Goal: Information Seeking & Learning: Learn about a topic

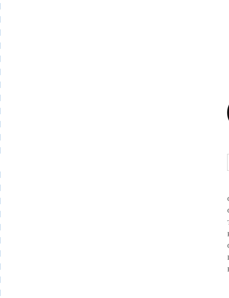
scroll to position [625, 32]
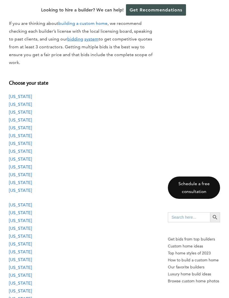
click at [21, 117] on link "[US_STATE]" at bounding box center [20, 119] width 23 height 5
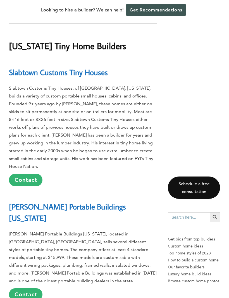
scroll to position [2319, 0]
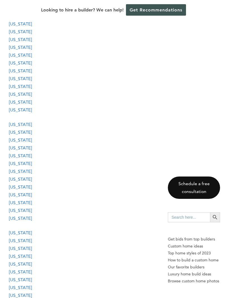
scroll to position [538, 0]
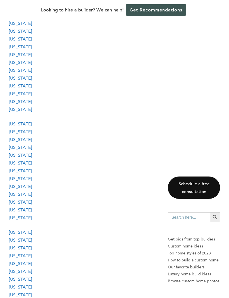
click at [26, 298] on link "[US_STATE]" at bounding box center [20, 302] width 23 height 5
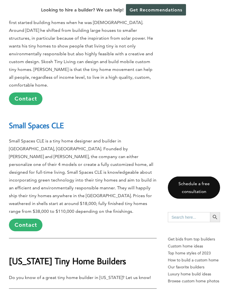
scroll to position [12346, 0]
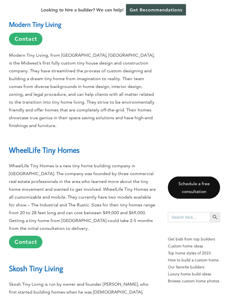
scroll to position [12075, 0]
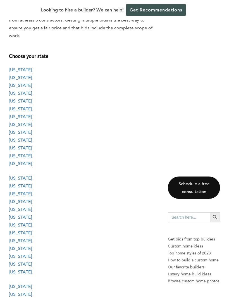
scroll to position [484, 0]
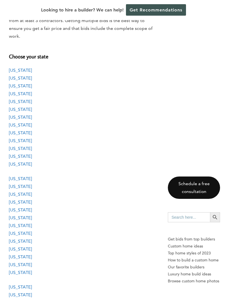
click at [25, 91] on link "[US_STATE]" at bounding box center [20, 93] width 23 height 5
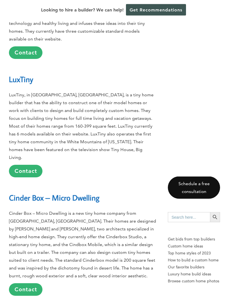
scroll to position [2289, 0]
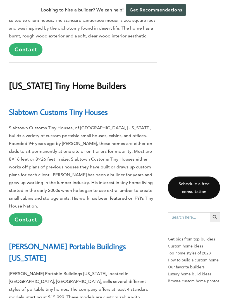
click at [106, 107] on link "Slabtown Customs Tiny Houses" at bounding box center [58, 112] width 99 height 10
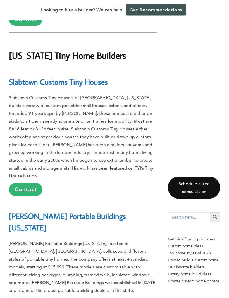
scroll to position [2322, 0]
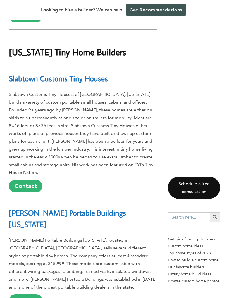
click at [113, 208] on link "[PERSON_NAME] Portable Buildings [US_STATE]" at bounding box center [67, 219] width 117 height 22
click at [110, 208] on link "[PERSON_NAME] Portable Buildings [US_STATE]" at bounding box center [67, 219] width 117 height 22
click at [31, 294] on link "Contact" at bounding box center [26, 300] width 34 height 13
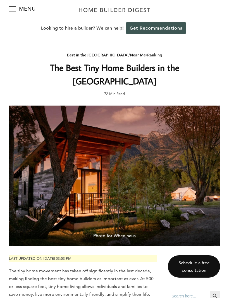
scroll to position [0, 0]
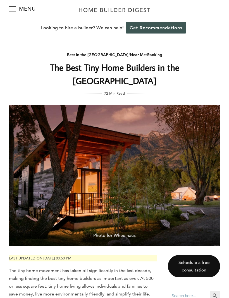
click at [179, 23] on link "Get Recommendations" at bounding box center [156, 27] width 60 height 11
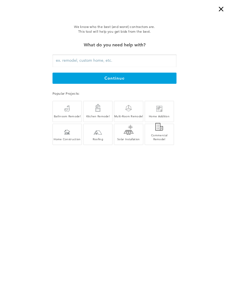
scroll to position [0, 0]
